Goal: Task Accomplishment & Management: Manage account settings

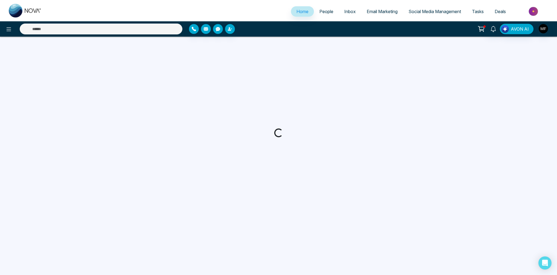
select select "*"
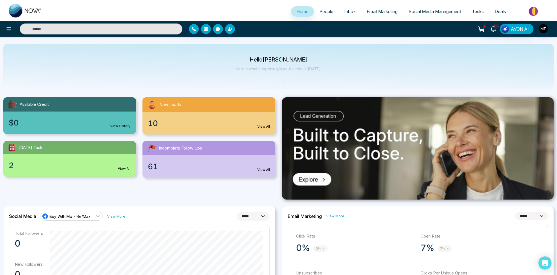
click at [324, 13] on span "People" at bounding box center [326, 11] width 14 height 5
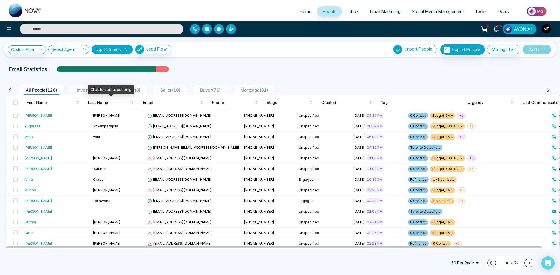
click at [95, 91] on div "Click to sort ascending" at bounding box center [111, 89] width 46 height 9
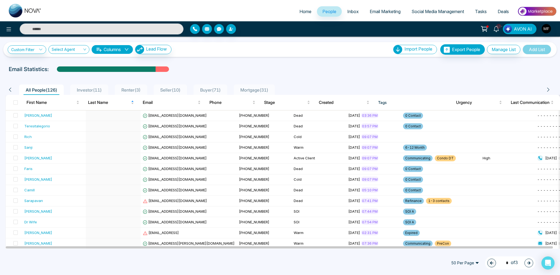
click at [86, 89] on span "Investor ( 11 )" at bounding box center [89, 89] width 29 height 5
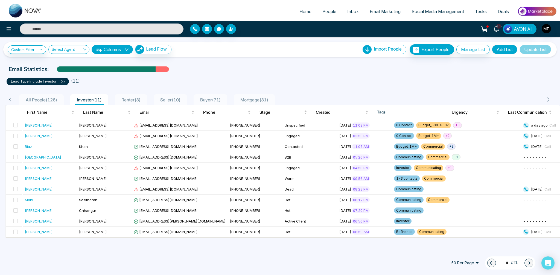
click at [24, 101] on span "All People ( 126 )" at bounding box center [42, 99] width 36 height 5
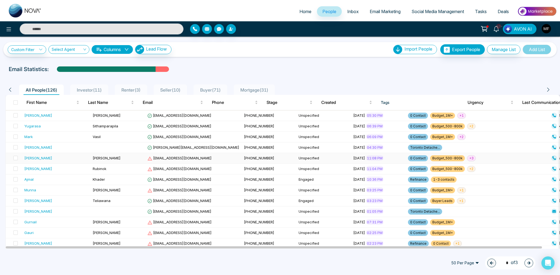
click at [33, 158] on div "[PERSON_NAME]" at bounding box center [38, 157] width 28 height 5
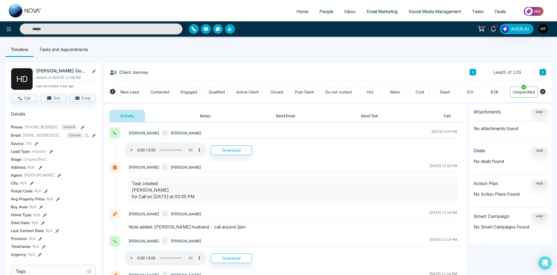
click at [204, 114] on button "Notes" at bounding box center [205, 116] width 32 height 12
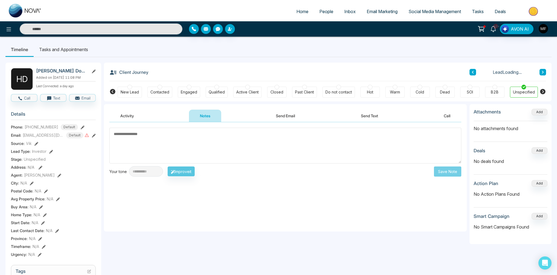
click at [188, 146] on textarea at bounding box center [285, 146] width 352 height 36
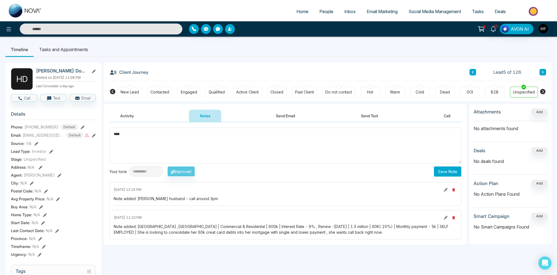
click at [210, 135] on textarea "***" at bounding box center [285, 146] width 352 height 36
paste textarea "**********"
type textarea "**********"
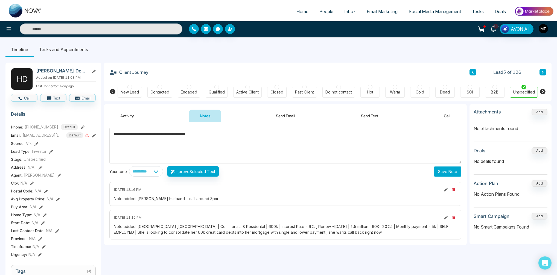
click at [448, 170] on button "Save Note" at bounding box center [447, 172] width 27 height 10
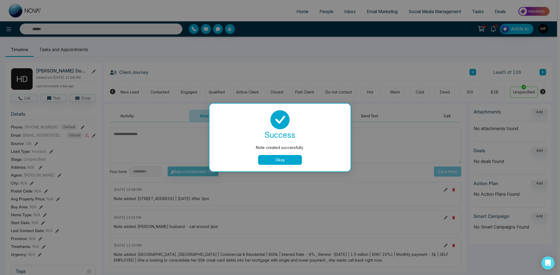
click at [60, 50] on div "Note created successfully. success Note created successfully. Okay" at bounding box center [280, 137] width 560 height 275
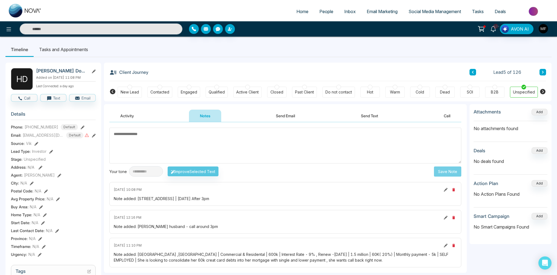
click at [60, 50] on li "Tasks and Appointments" at bounding box center [64, 49] width 60 height 15
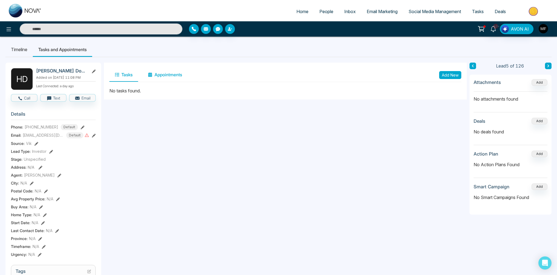
click at [180, 76] on button "Appointments" at bounding box center [165, 75] width 45 height 14
click at [114, 76] on button "Tasks" at bounding box center [123, 75] width 29 height 14
click at [444, 77] on button "Add New" at bounding box center [450, 75] width 22 height 8
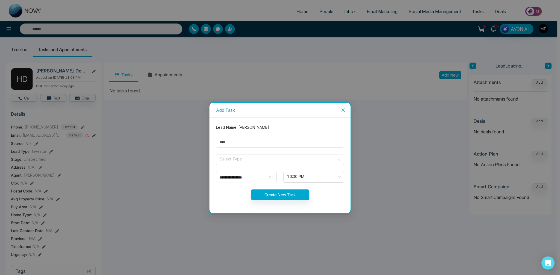
click at [273, 139] on input "text" at bounding box center [280, 142] width 128 height 11
type input "**********"
click at [242, 163] on span at bounding box center [278, 160] width 118 height 10
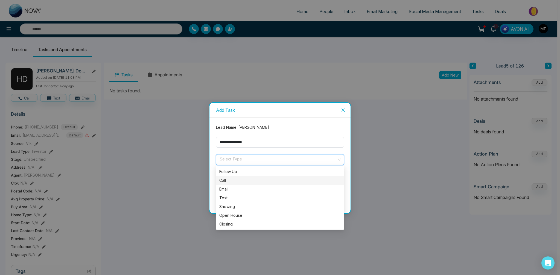
click at [239, 181] on div "Call" at bounding box center [279, 181] width 121 height 6
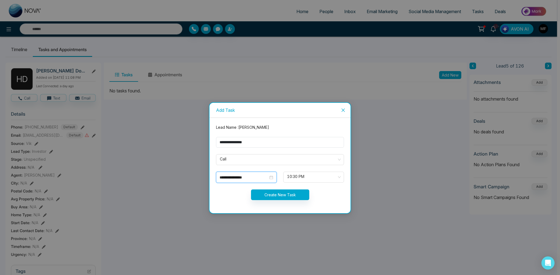
click at [255, 178] on input "**********" at bounding box center [244, 178] width 49 height 6
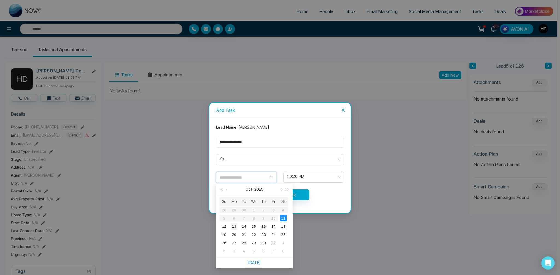
type input "**********"
click at [233, 227] on div "13" at bounding box center [234, 226] width 7 height 7
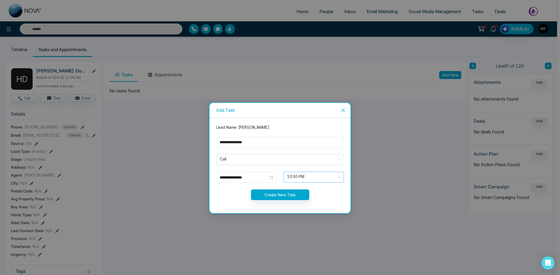
click at [321, 179] on span "10:30 PM" at bounding box center [313, 177] width 53 height 9
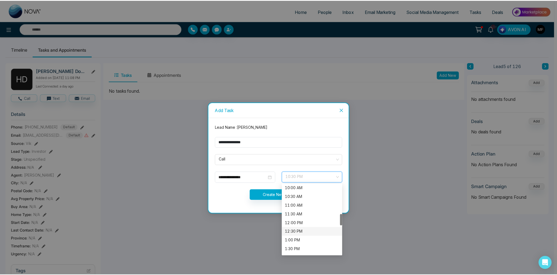
scroll to position [193, 0]
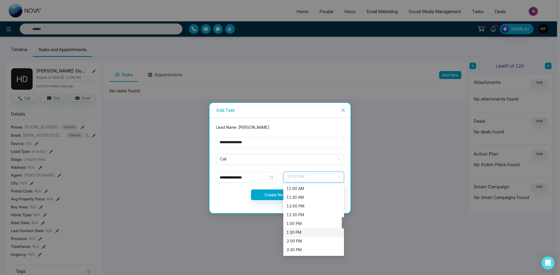
click at [305, 235] on div "1:30 PM" at bounding box center [314, 232] width 54 height 6
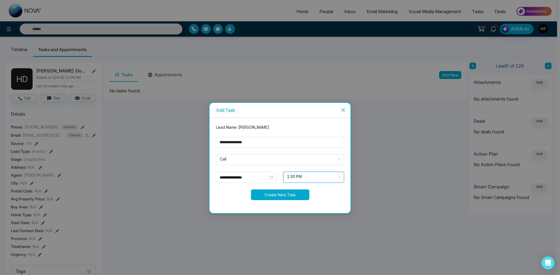
click at [271, 196] on button "Create New Task" at bounding box center [280, 195] width 58 height 11
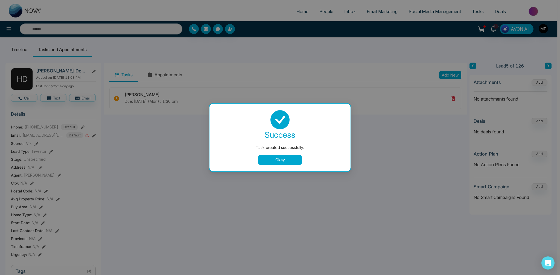
click at [283, 157] on button "Okay" at bounding box center [280, 160] width 44 height 10
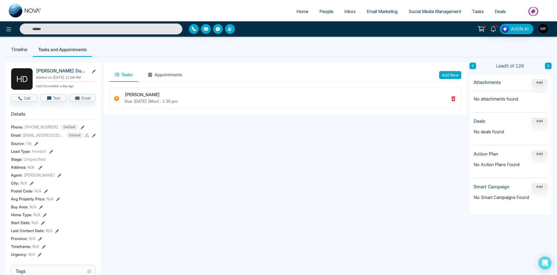
click at [319, 11] on span "People" at bounding box center [326, 11] width 14 height 5
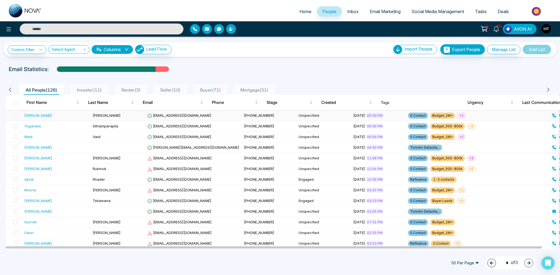
click at [72, 117] on div "[PERSON_NAME]" at bounding box center [56, 115] width 64 height 5
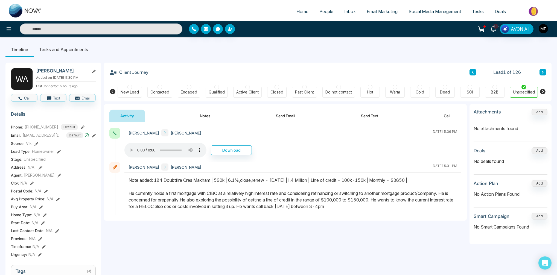
click at [542, 70] on button at bounding box center [543, 72] width 7 height 7
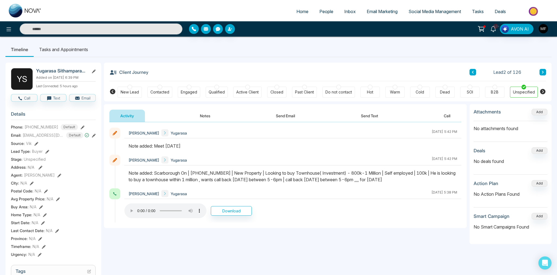
click at [67, 47] on li "Tasks and Appointments" at bounding box center [64, 49] width 60 height 15
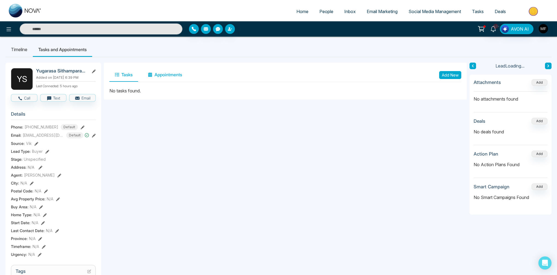
click at [170, 76] on button "Appointments" at bounding box center [165, 75] width 45 height 14
click at [457, 76] on button "Add New" at bounding box center [450, 75] width 22 height 8
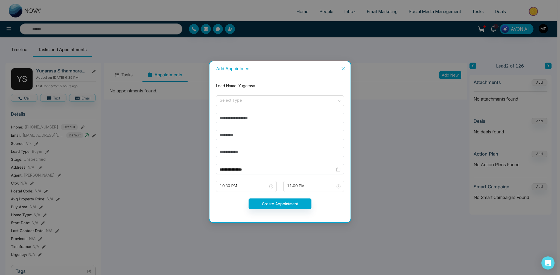
click at [346, 67] on span "Close" at bounding box center [343, 68] width 15 height 15
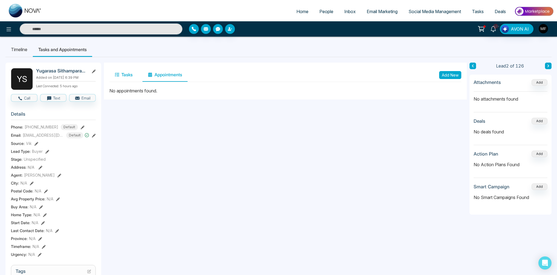
click at [125, 75] on button "Tasks" at bounding box center [123, 75] width 29 height 14
click at [450, 75] on button "Add New" at bounding box center [450, 75] width 22 height 8
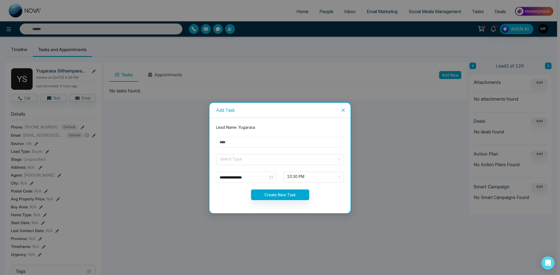
click at [291, 143] on input "text" at bounding box center [280, 142] width 128 height 11
type input "**********"
click at [252, 158] on input "search" at bounding box center [278, 159] width 118 height 8
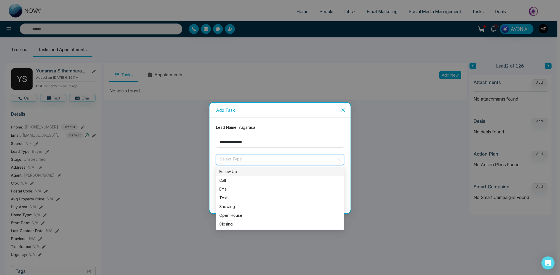
click at [239, 173] on div "Follow Up" at bounding box center [279, 172] width 121 height 6
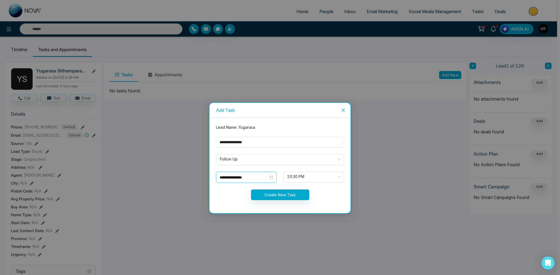
click at [271, 179] on div "**********" at bounding box center [247, 178] width 54 height 6
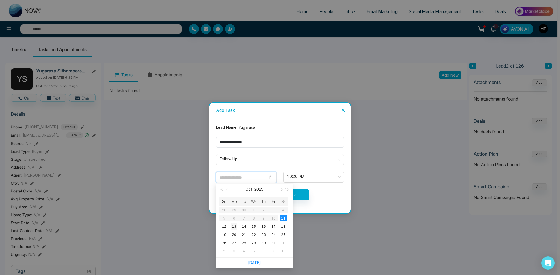
type input "**********"
click at [234, 228] on div "13" at bounding box center [234, 226] width 7 height 7
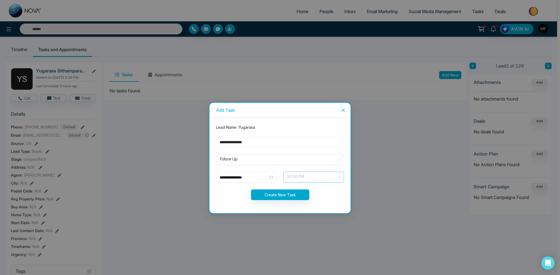
click at [305, 175] on span "10:30 PM" at bounding box center [313, 177] width 53 height 9
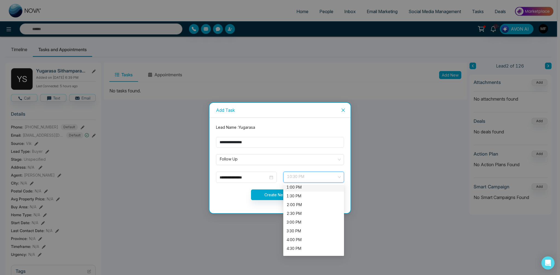
scroll to position [228, 0]
click at [307, 189] on div "1:00 PM" at bounding box center [314, 188] width 54 height 6
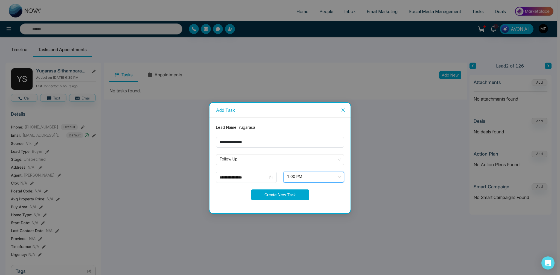
click at [286, 194] on button "Create New Task" at bounding box center [280, 195] width 58 height 11
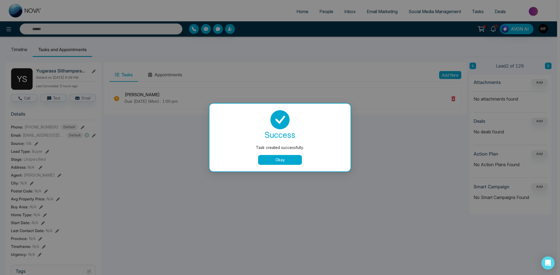
click at [283, 161] on button "Okay" at bounding box center [280, 160] width 44 height 10
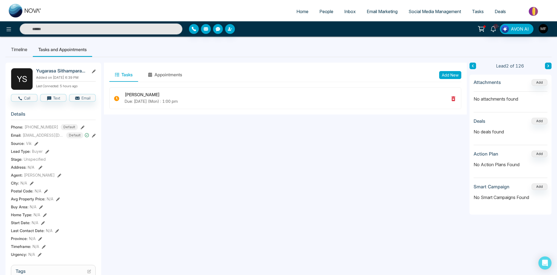
click at [319, 12] on span "People" at bounding box center [326, 11] width 14 height 5
